Goal: Transaction & Acquisition: Obtain resource

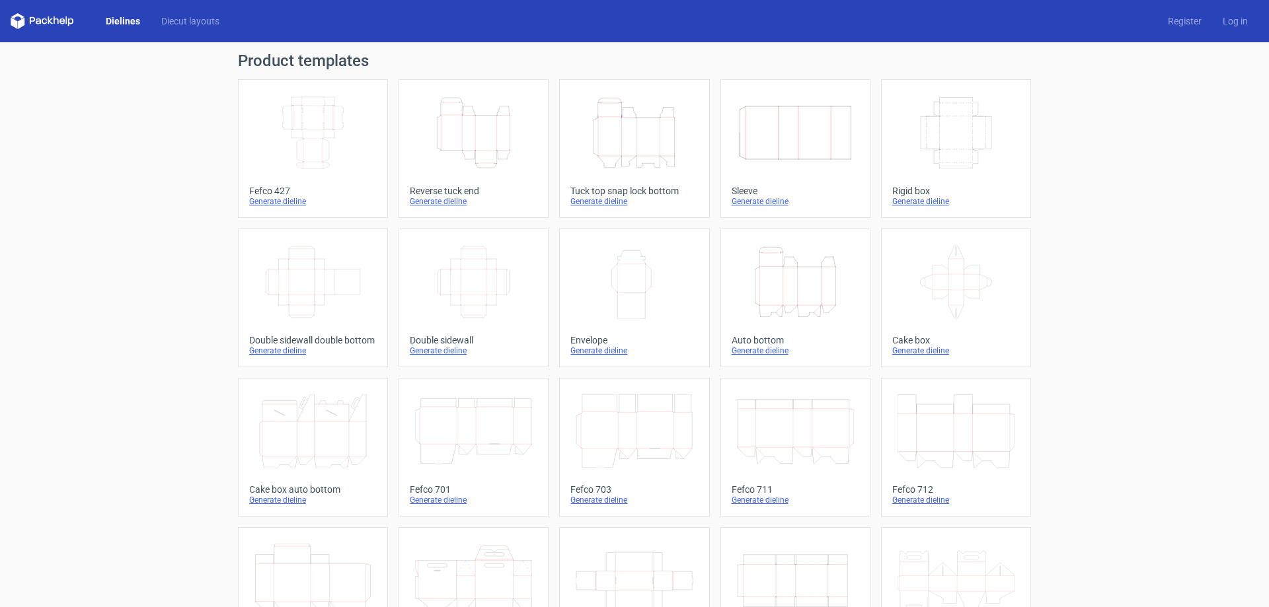
click at [617, 204] on div "Generate dieline" at bounding box center [634, 201] width 128 height 11
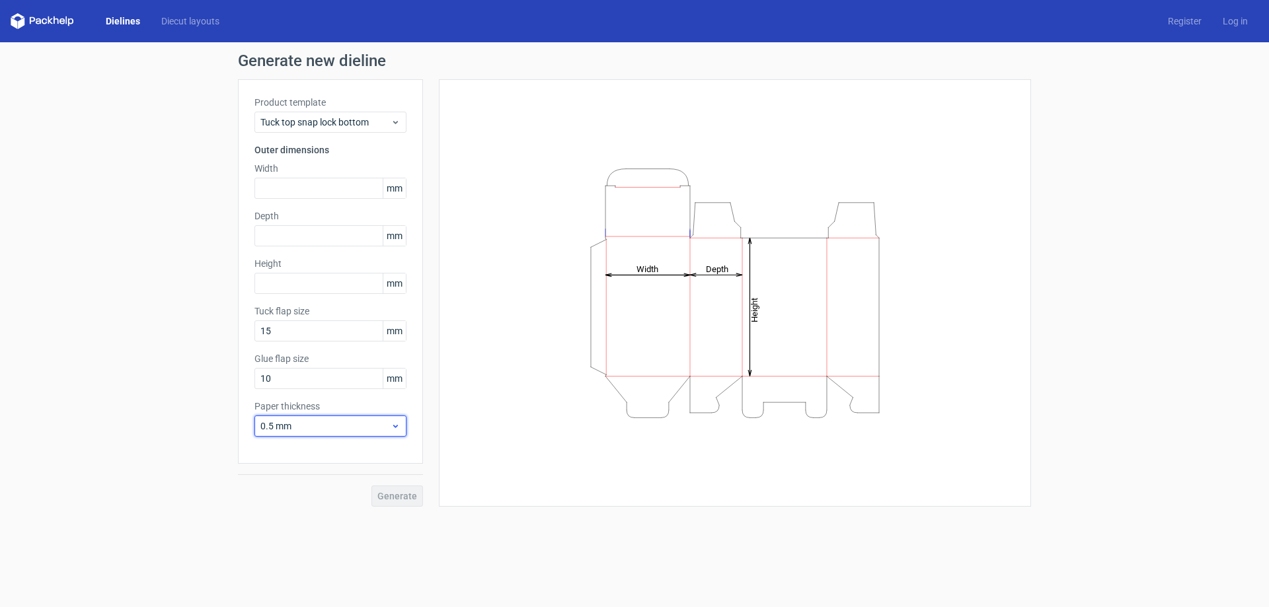
click at [395, 426] on use at bounding box center [395, 426] width 5 height 3
click at [395, 426] on icon at bounding box center [396, 426] width 10 height 11
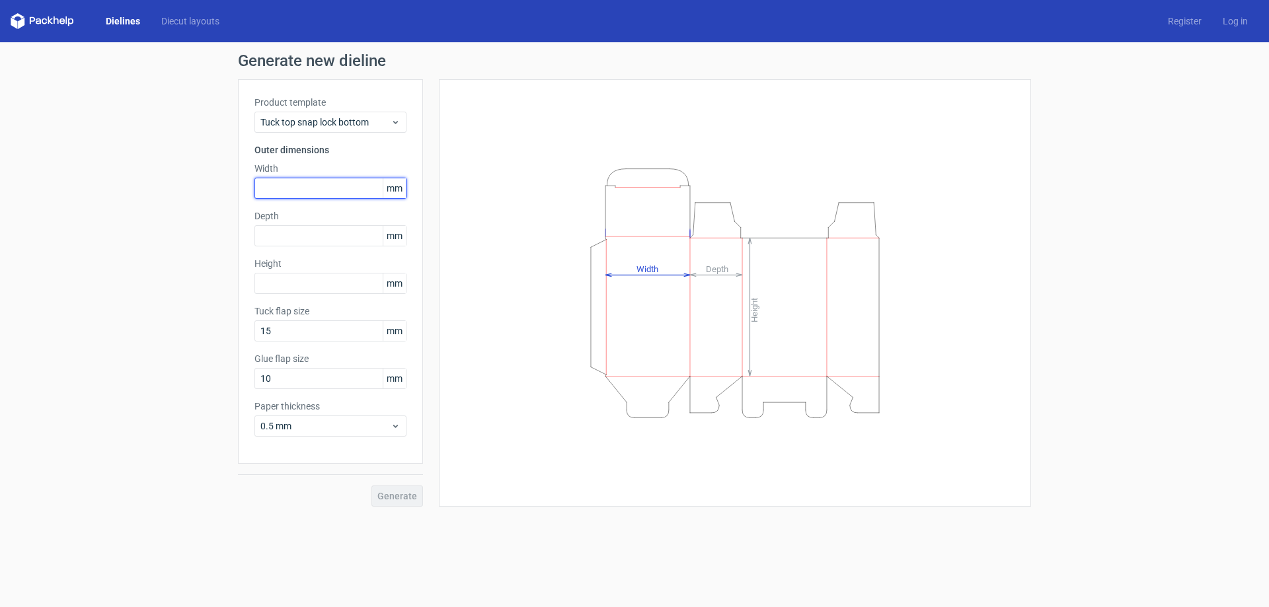
click at [299, 187] on input "text" at bounding box center [330, 188] width 152 height 21
type input "80"
click at [286, 233] on input "text" at bounding box center [330, 235] width 152 height 21
type input "80"
click at [309, 286] on input "text" at bounding box center [330, 283] width 152 height 21
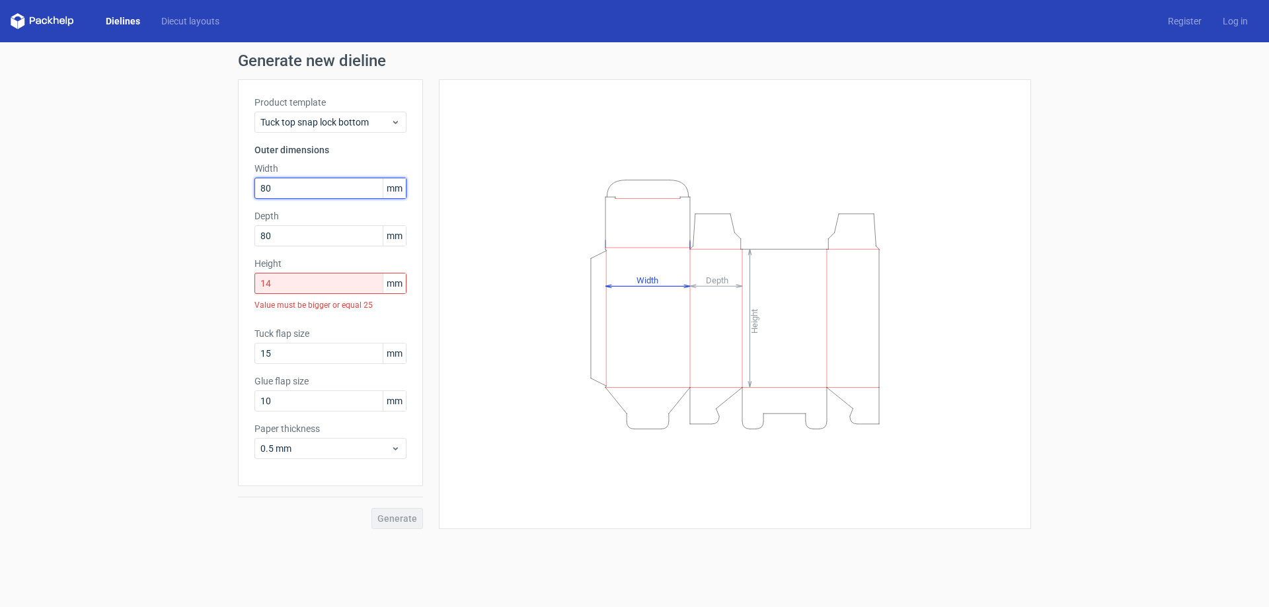
drag, startPoint x: 273, startPoint y: 190, endPoint x: 254, endPoint y: 190, distance: 19.2
click at [254, 190] on div "Product template Tuck top snap lock bottom Outer dimensions Width 80 mm Depth 8…" at bounding box center [330, 282] width 185 height 407
click at [289, 293] on input "14" at bounding box center [330, 283] width 152 height 21
drag, startPoint x: 274, startPoint y: 283, endPoint x: 229, endPoint y: 284, distance: 44.9
click at [229, 284] on div "Generate new dieline Product template Tuck top snap lock bottom Outer dimension…" at bounding box center [634, 291] width 1269 height 498
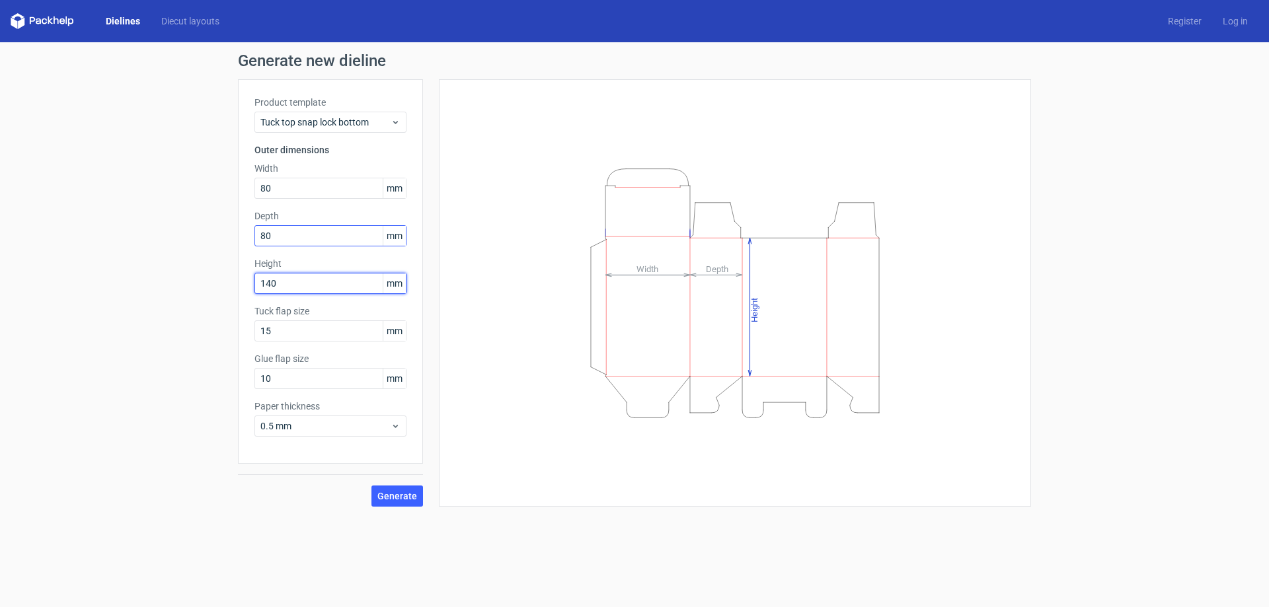
type input "140"
click at [283, 239] on input "80" at bounding box center [330, 235] width 152 height 21
drag, startPoint x: 275, startPoint y: 188, endPoint x: 248, endPoint y: 186, distance: 27.1
click at [248, 186] on div "Product template Tuck top snap lock bottom Outer dimensions Width 80 mm Depth 8…" at bounding box center [330, 271] width 185 height 385
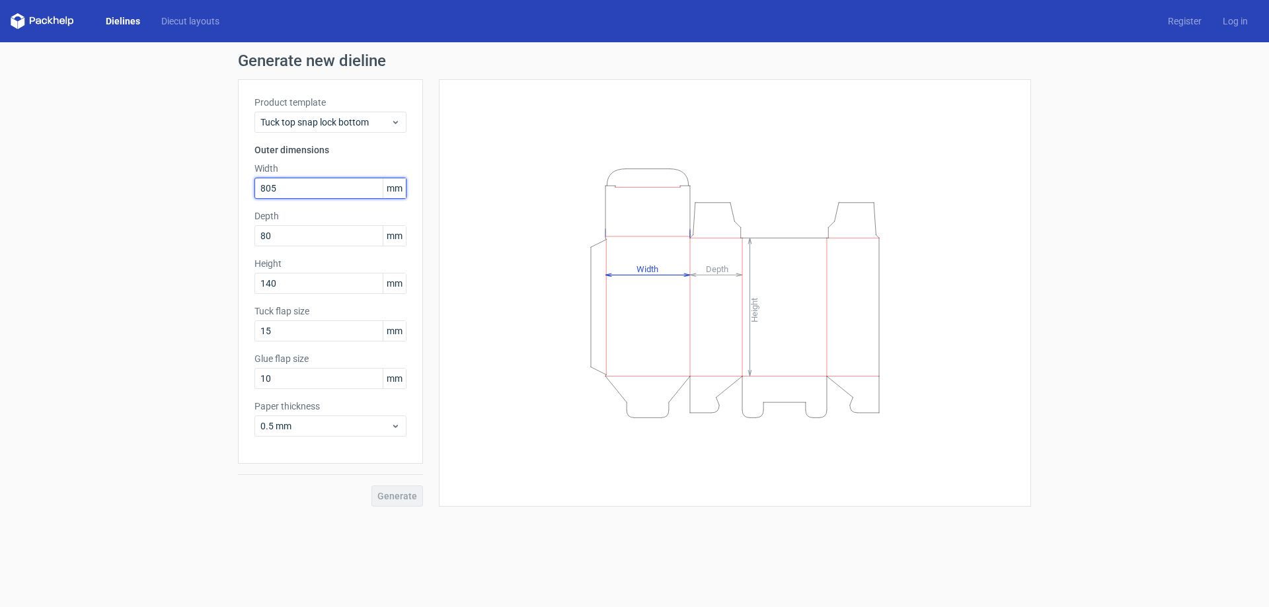
type input "805"
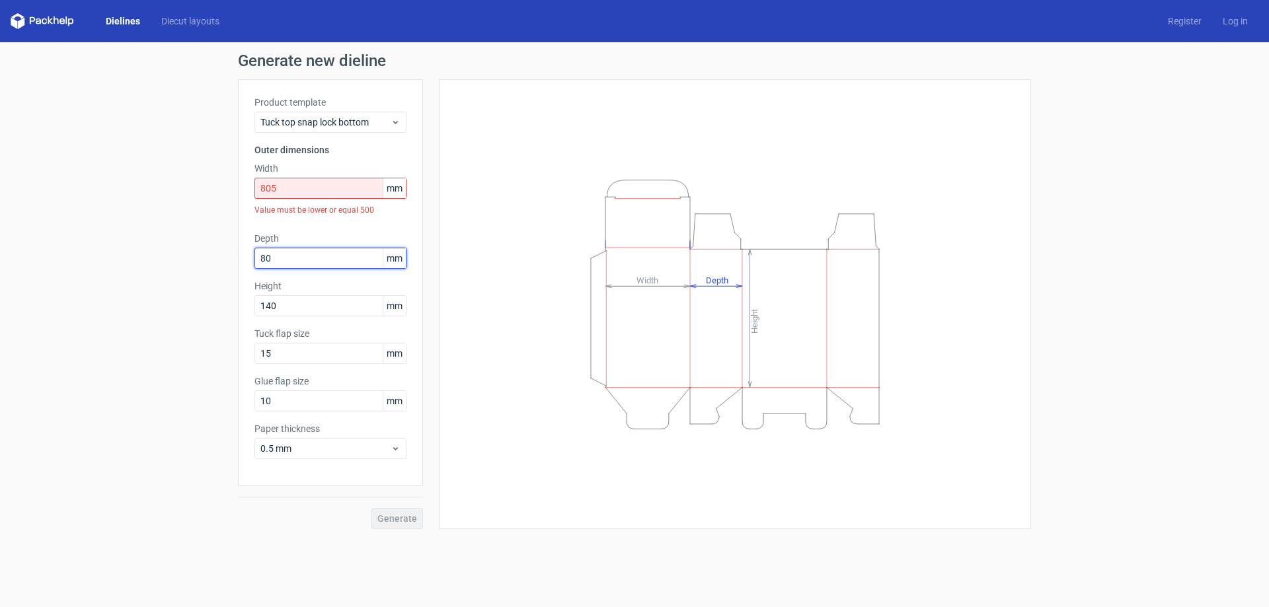
click at [235, 236] on div "Generate new dieline Product template Tuck top snap lock bottom Outer dimension…" at bounding box center [634, 291] width 1269 height 498
type input "80"
click at [291, 194] on input "805" at bounding box center [330, 188] width 152 height 21
click at [289, 454] on span "0.5 mm" at bounding box center [325, 448] width 130 height 13
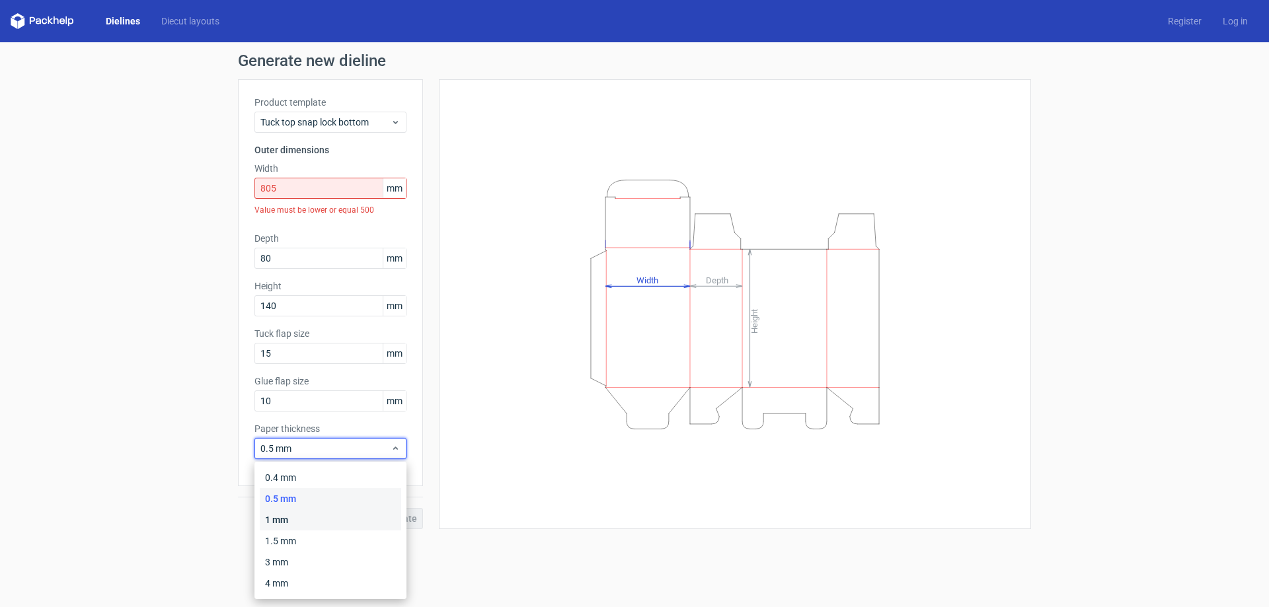
click at [291, 515] on div "1 mm" at bounding box center [330, 520] width 141 height 21
drag, startPoint x: 281, startPoint y: 192, endPoint x: 233, endPoint y: 180, distance: 49.7
click at [233, 180] on div "Generate new dieline Product template Tuck top snap lock bottom Outer dimension…" at bounding box center [634, 291] width 1269 height 498
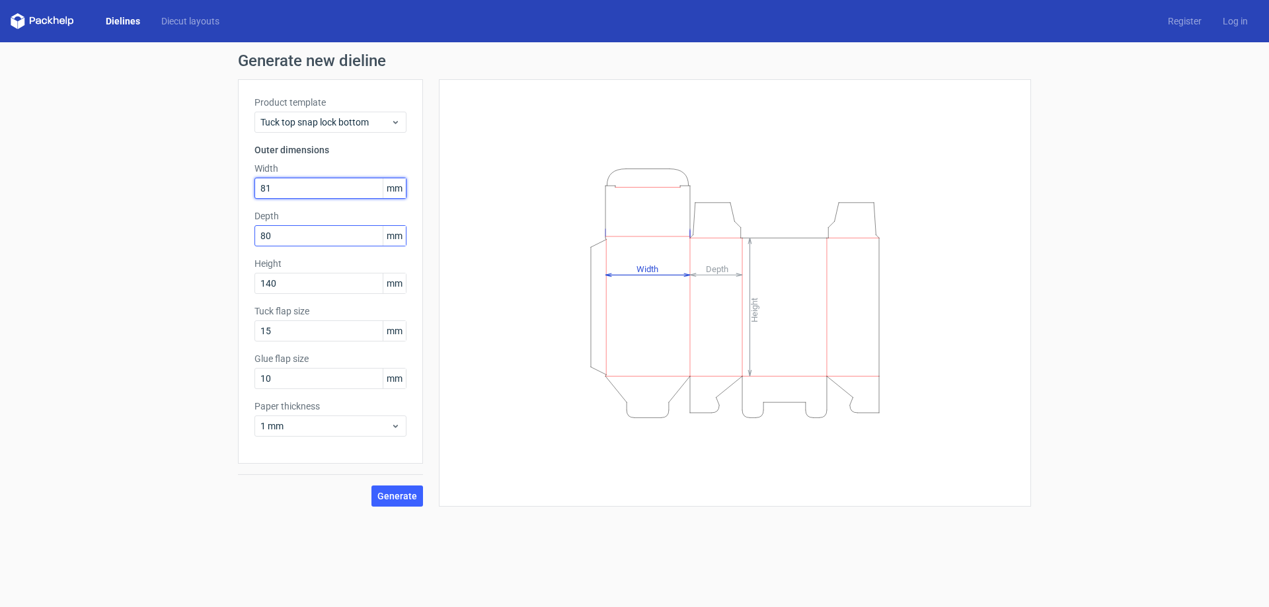
type input "81"
click at [289, 230] on input "80" at bounding box center [330, 235] width 152 height 21
click at [235, 239] on div "Generate new dieline Product template Tuck top snap lock bottom Outer dimension…" at bounding box center [634, 279] width 1269 height 475
type input "81"
click at [293, 282] on input "140" at bounding box center [330, 283] width 152 height 21
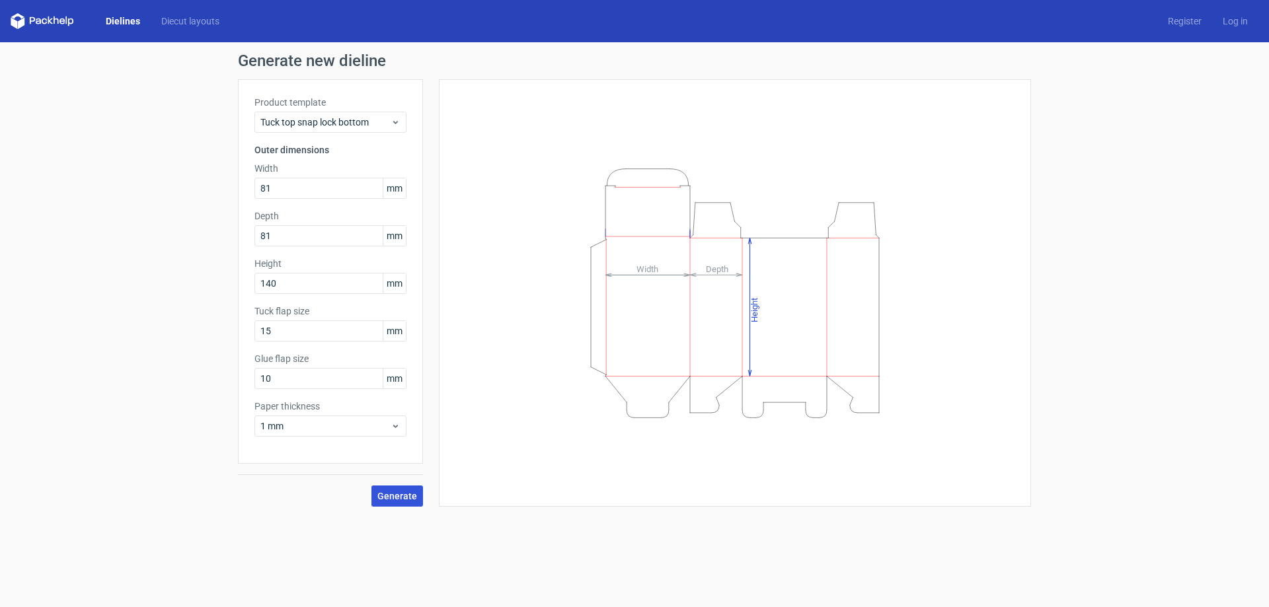
click at [406, 497] on span "Generate" at bounding box center [397, 496] width 40 height 9
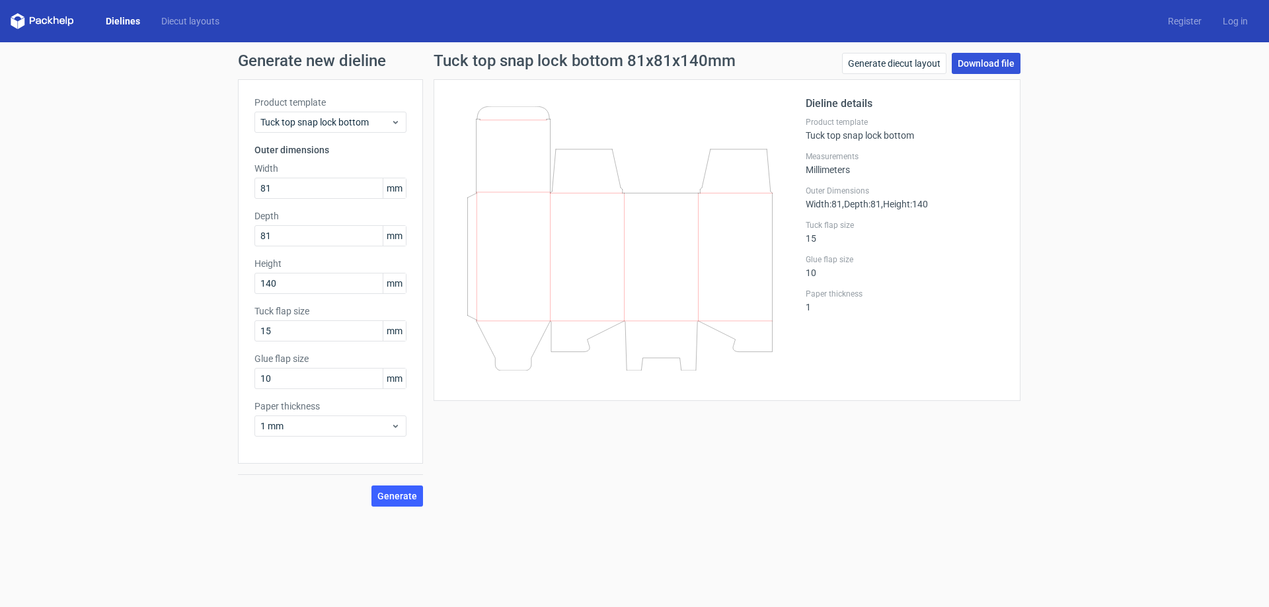
click at [999, 59] on link "Download file" at bounding box center [986, 63] width 69 height 21
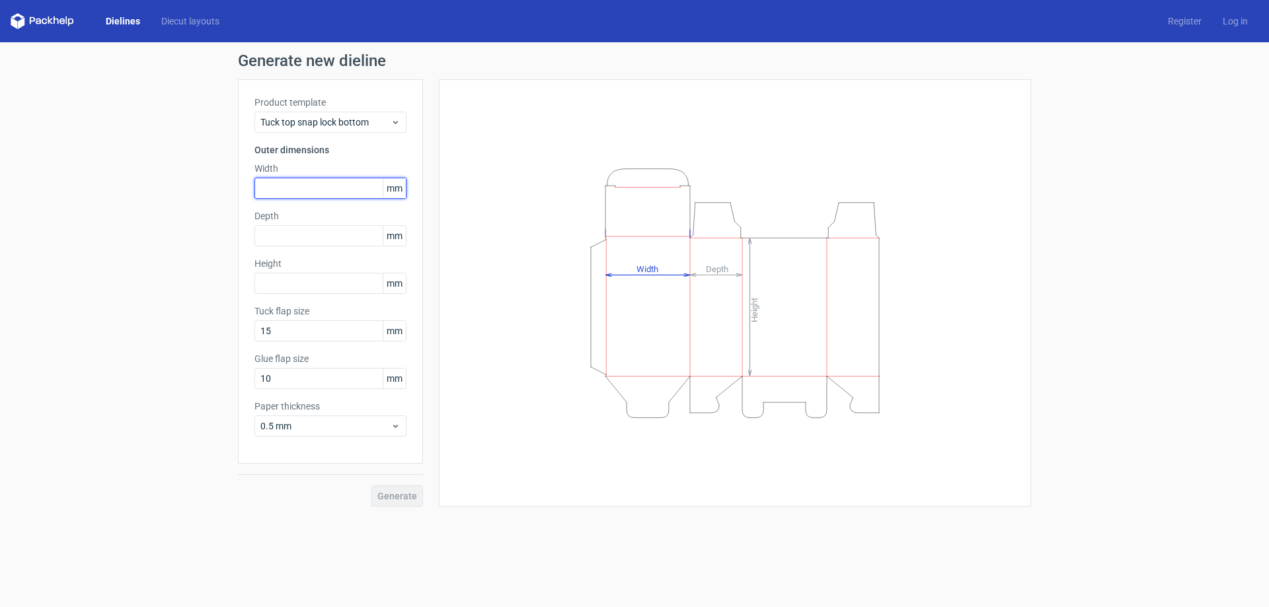
click at [275, 190] on input "text" at bounding box center [330, 188] width 152 height 21
type input "80"
click at [292, 228] on input "text" at bounding box center [330, 235] width 152 height 21
type input "80"
click at [276, 281] on input "text" at bounding box center [330, 283] width 152 height 21
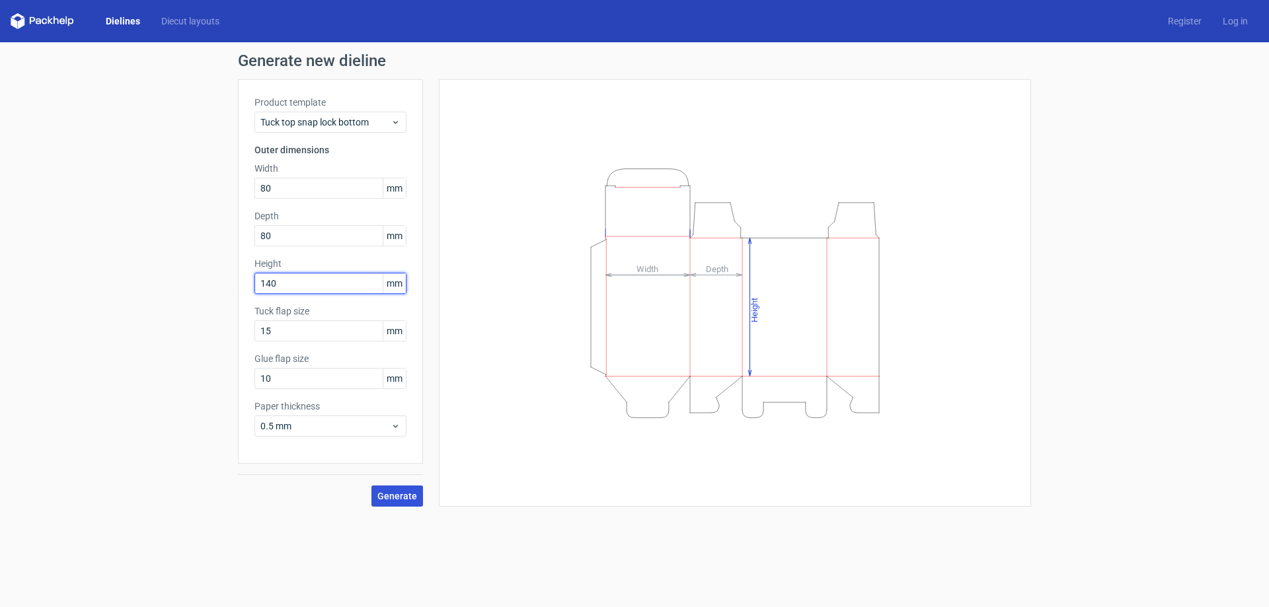
type input "140"
click at [393, 497] on span "Generate" at bounding box center [397, 496] width 40 height 9
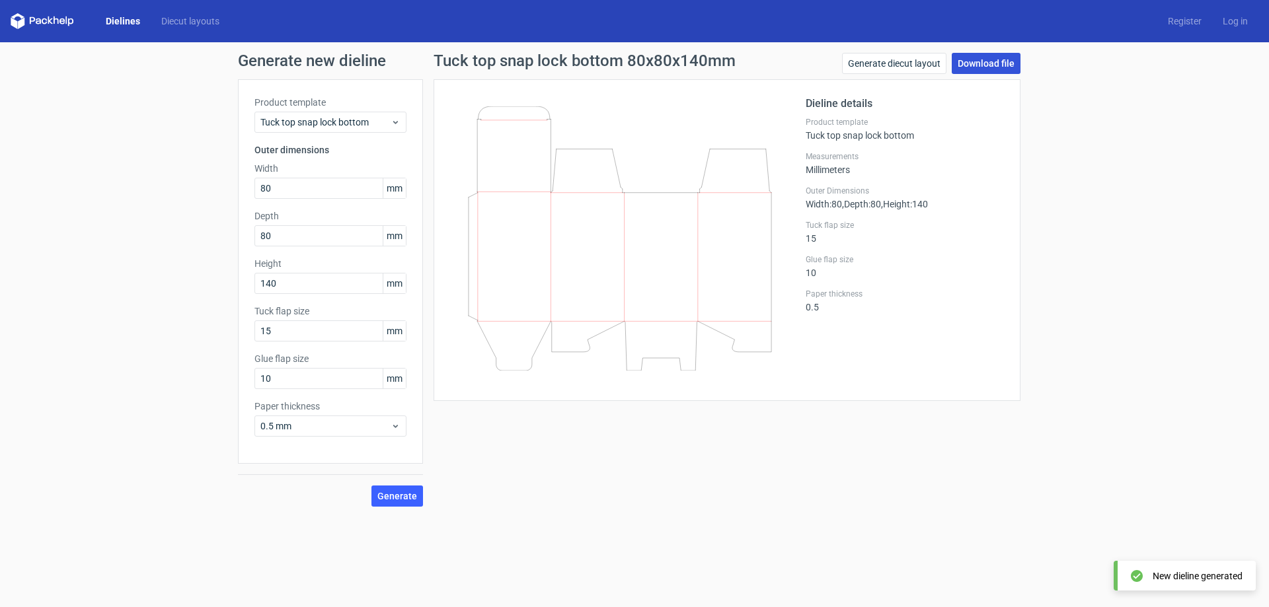
click at [987, 56] on link "Download file" at bounding box center [986, 63] width 69 height 21
